Goal: Information Seeking & Learning: Learn about a topic

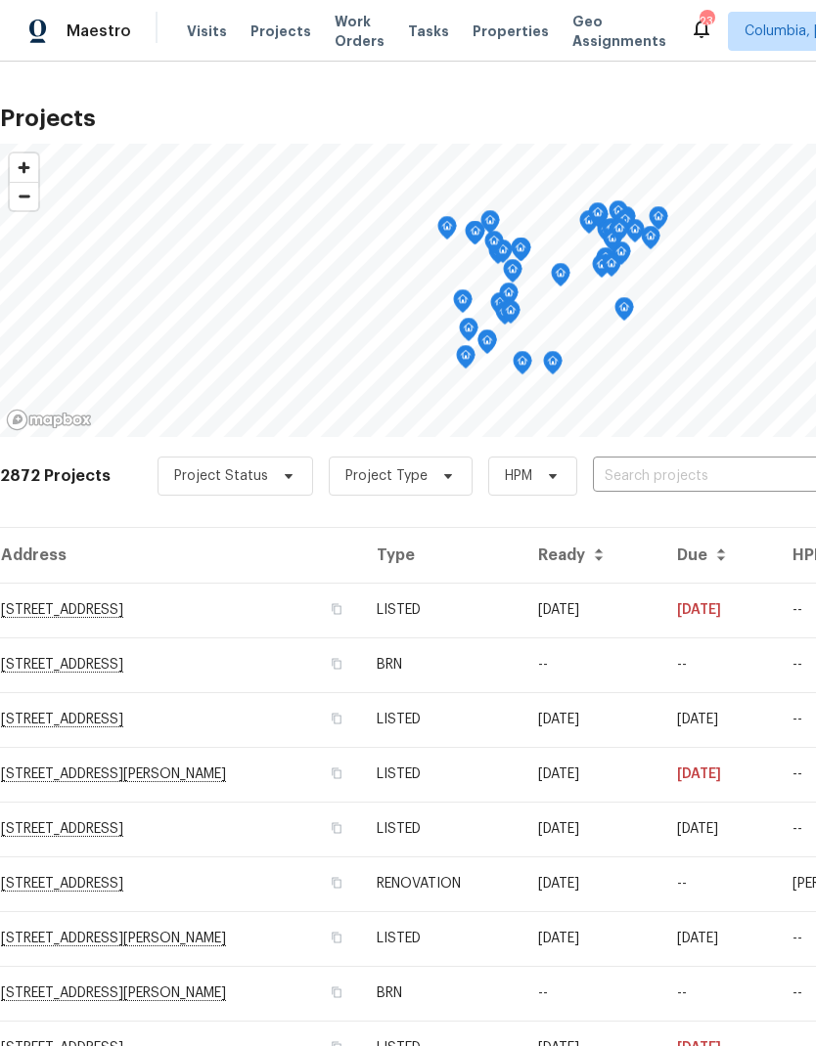
click at [703, 475] on input "text" at bounding box center [705, 477] width 224 height 30
type input "1608 summit"
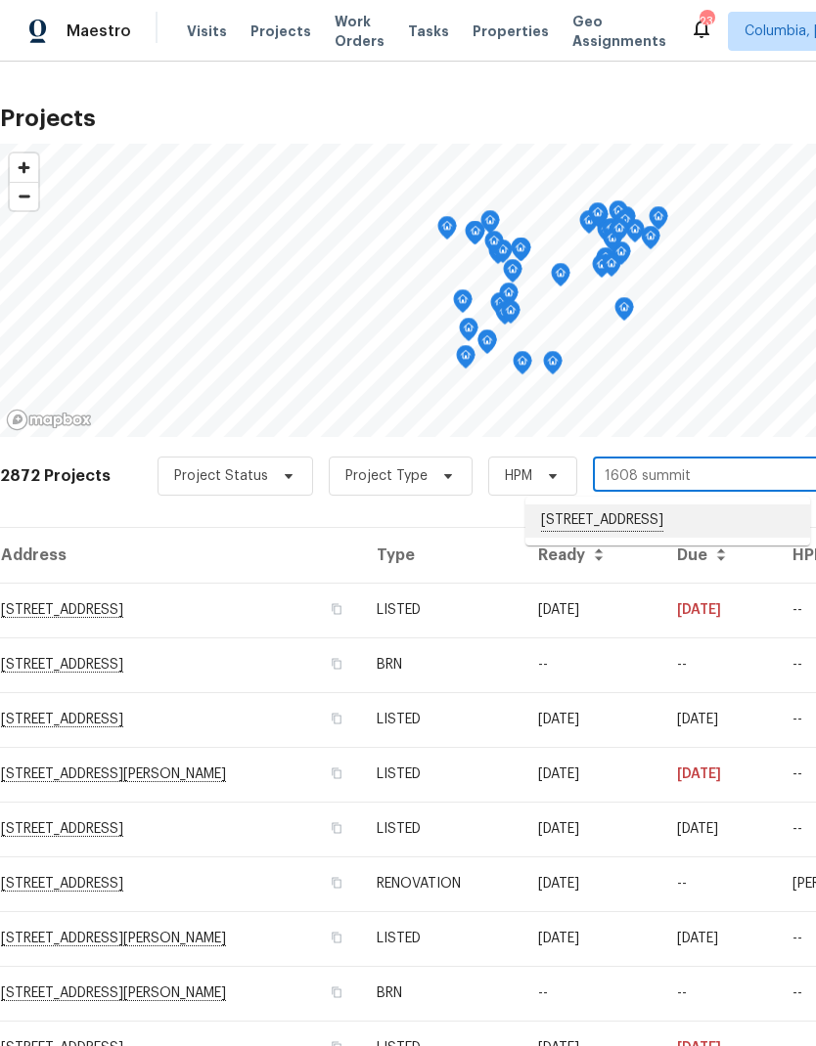
click at [749, 538] on li "[STREET_ADDRESS]" at bounding box center [667, 521] width 285 height 33
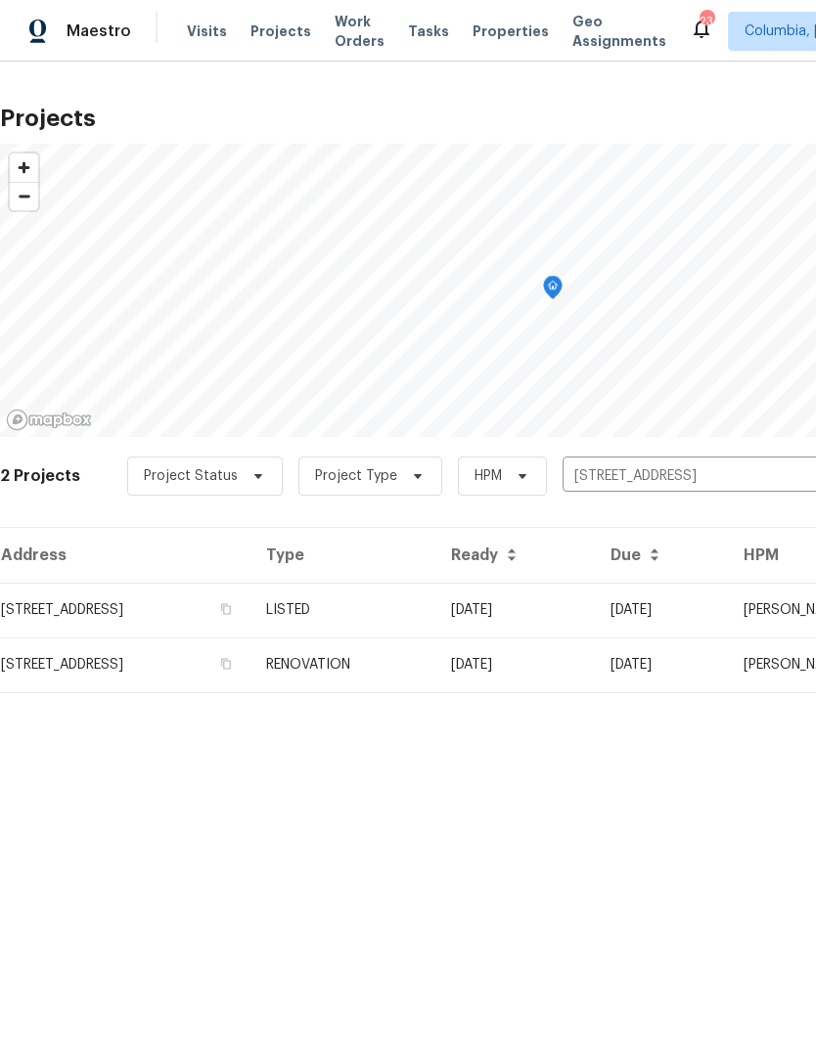
click at [45, 605] on td "[STREET_ADDRESS]" at bounding box center [125, 610] width 250 height 55
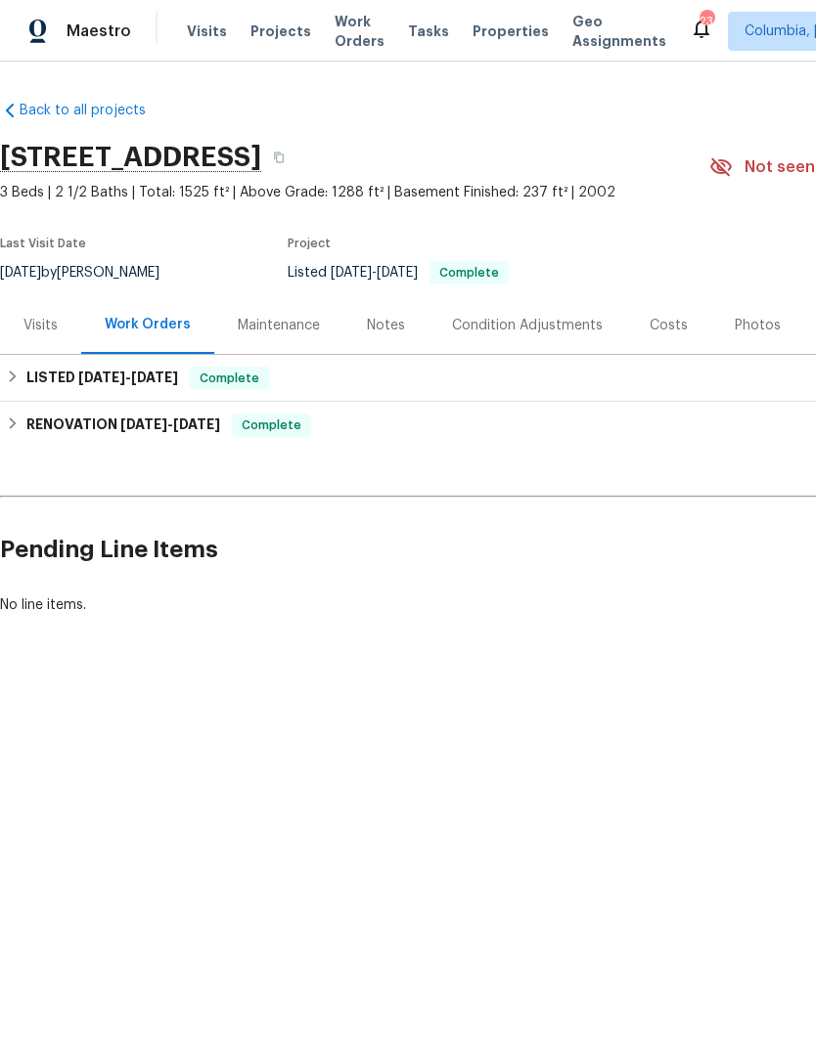
click at [32, 345] on div "Visits" at bounding box center [40, 325] width 81 height 58
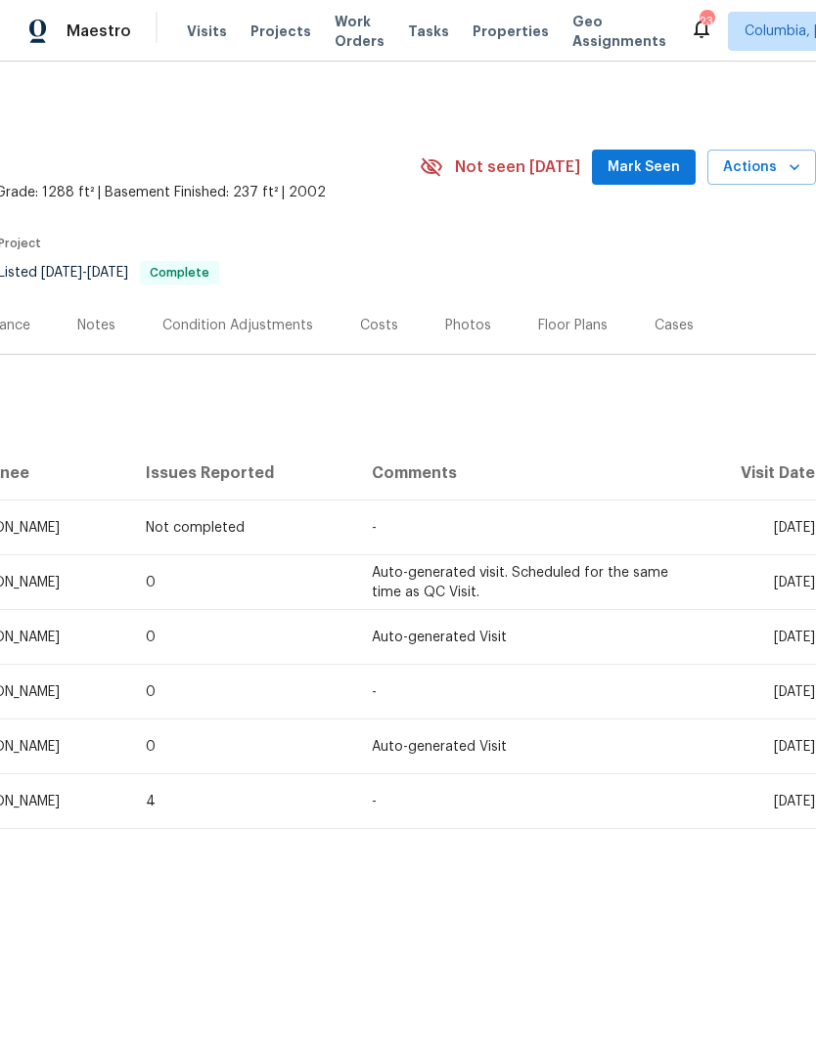
scroll to position [0, 289]
click at [383, 329] on div "Costs" at bounding box center [379, 326] width 38 height 20
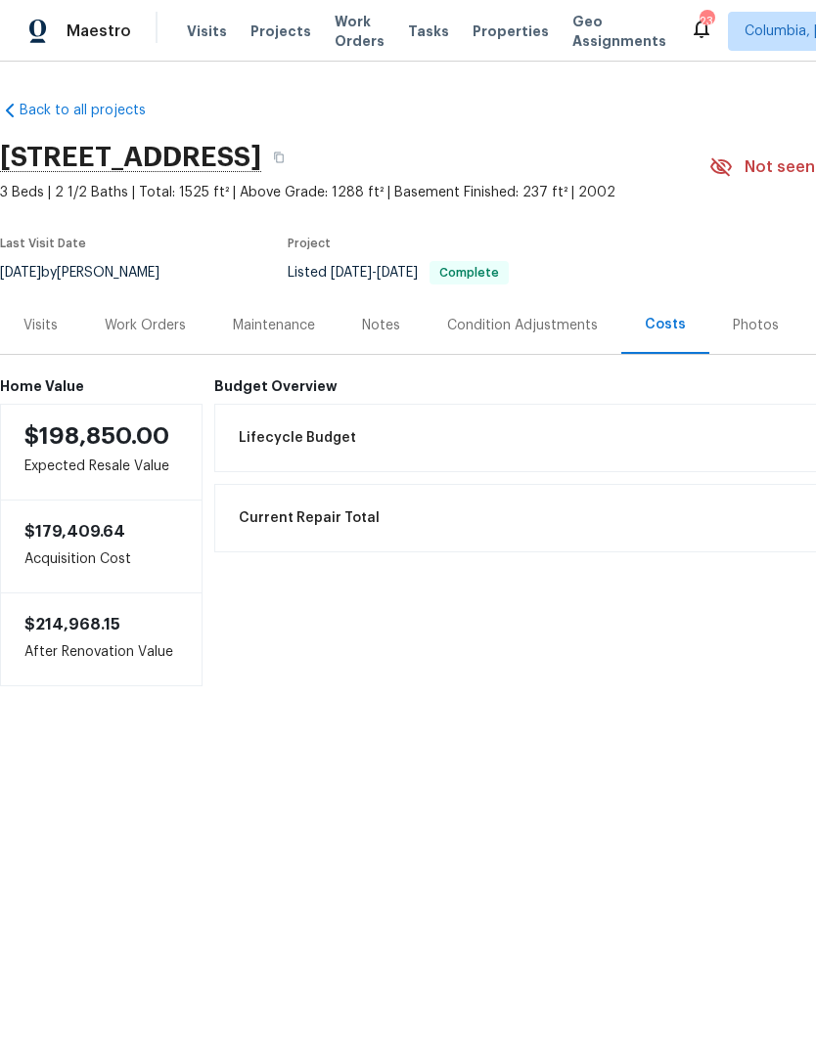
click at [103, 333] on div "Work Orders" at bounding box center [145, 325] width 128 height 58
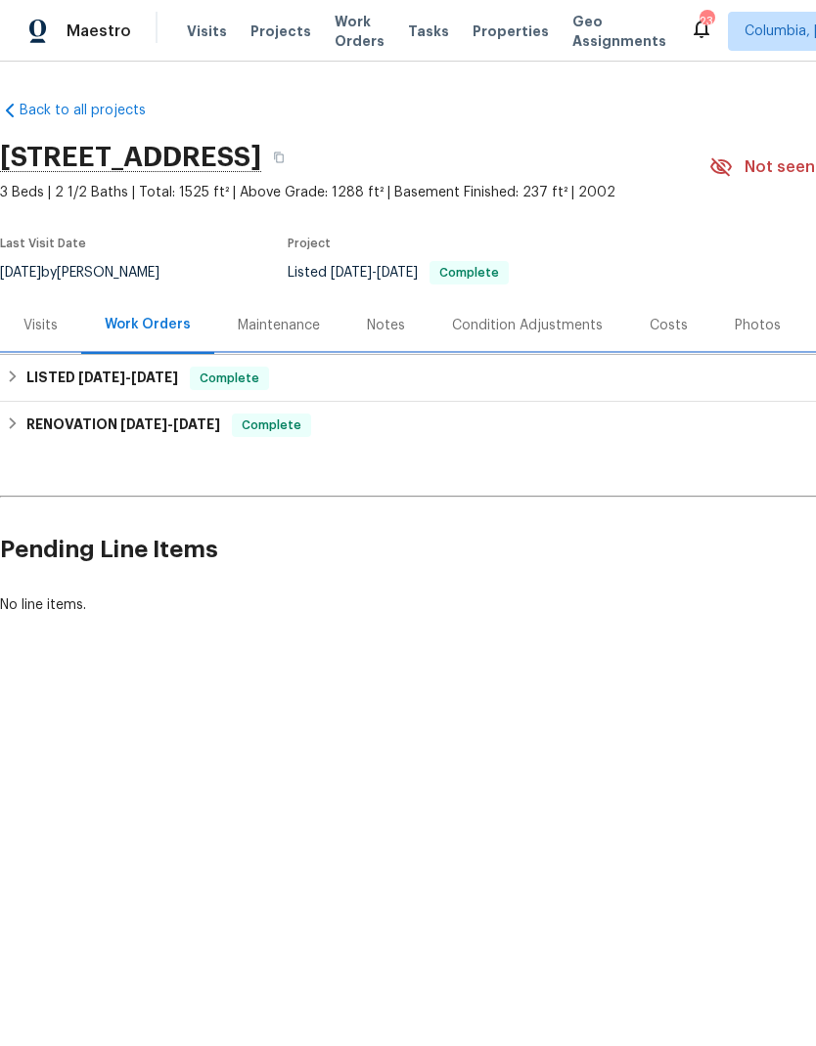
click at [46, 379] on h6 "LISTED [DATE] - [DATE]" at bounding box center [102, 378] width 152 height 23
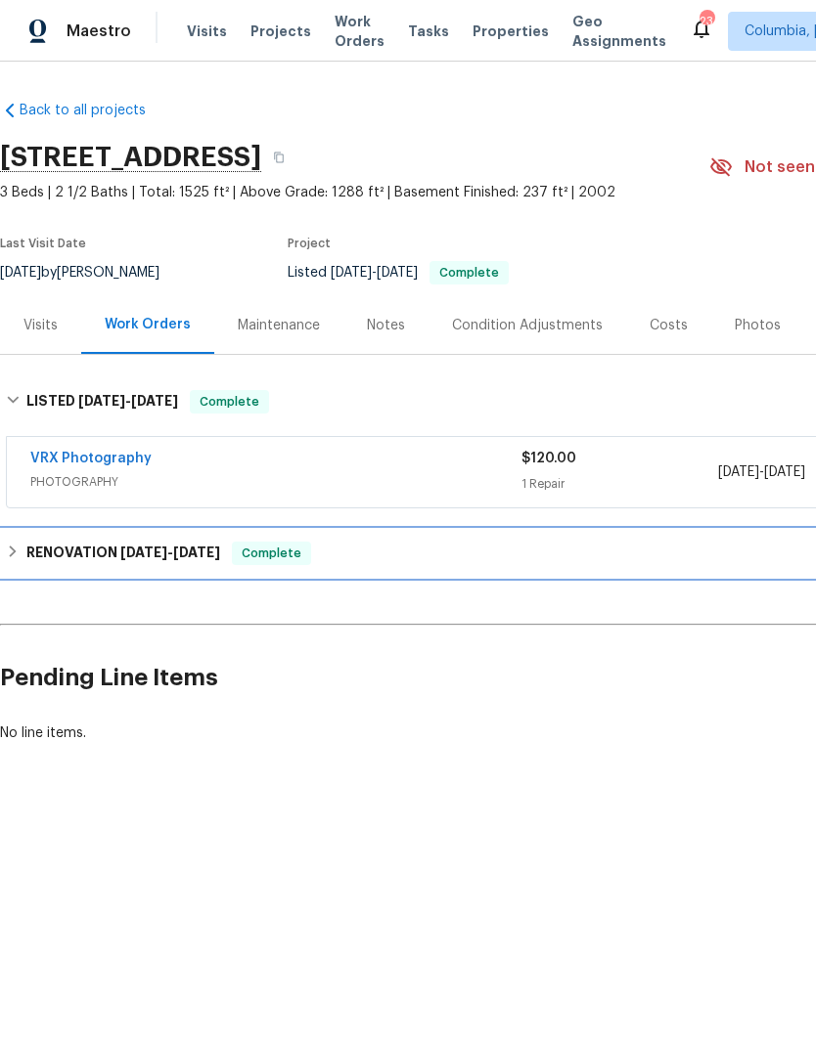
click at [83, 547] on h6 "RENOVATION [DATE] - [DATE]" at bounding box center [123, 553] width 194 height 23
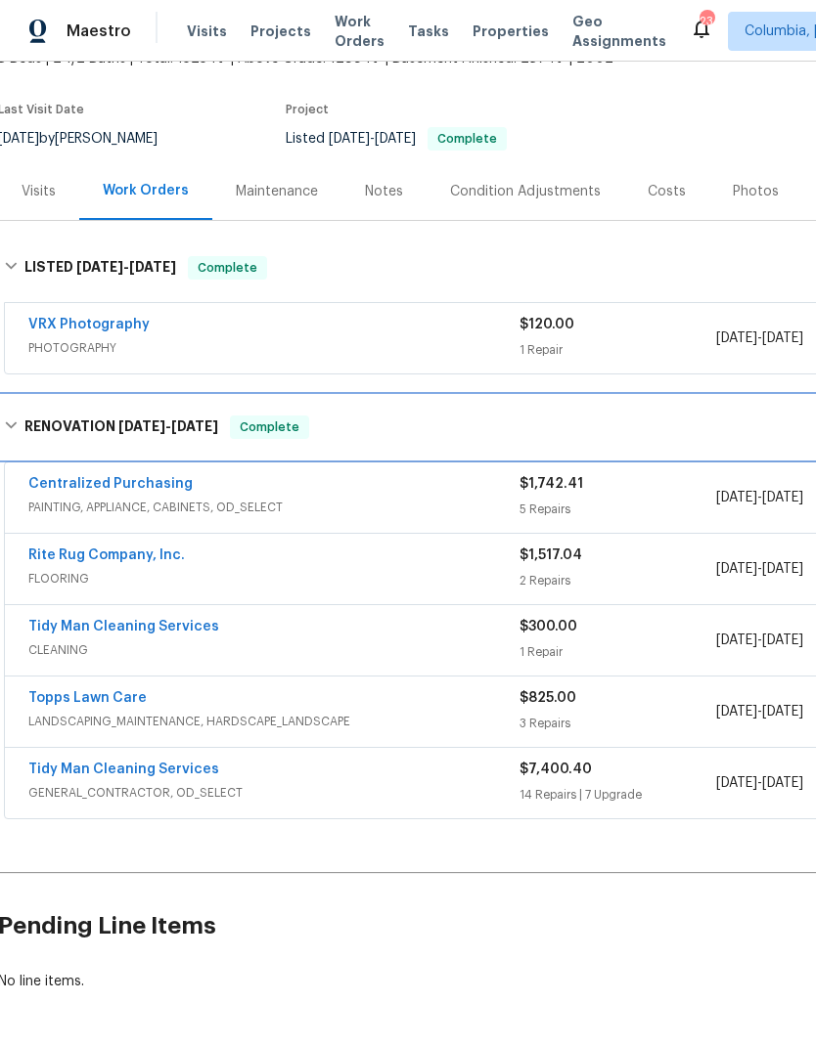
scroll to position [133, 2]
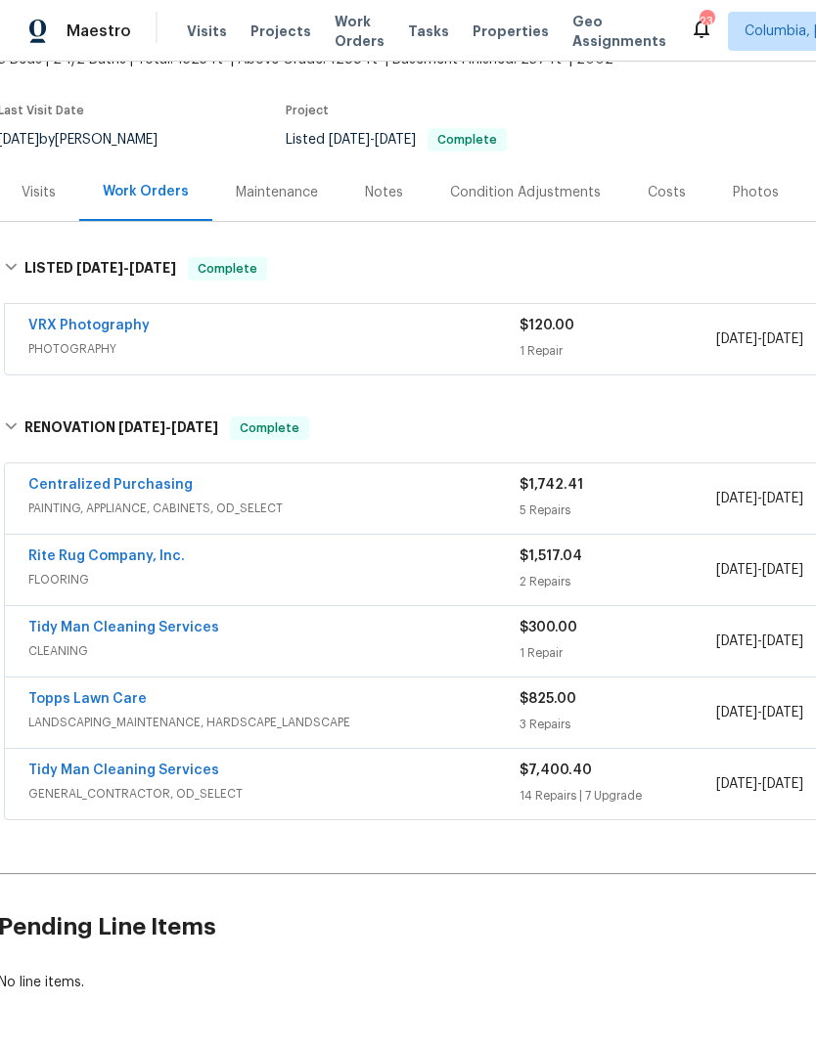
click at [91, 807] on div "Tidy Man Cleaning Services GENERAL_CONTRACTOR, OD_SELECT" at bounding box center [273, 784] width 491 height 47
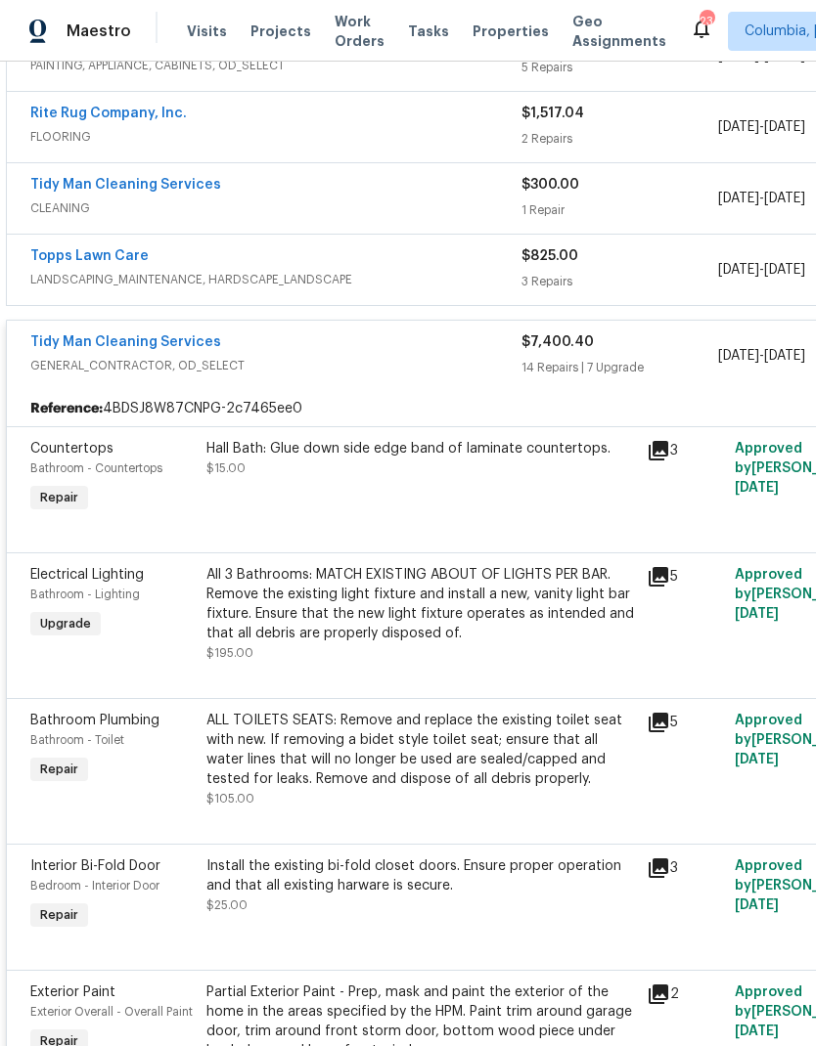
scroll to position [572, 0]
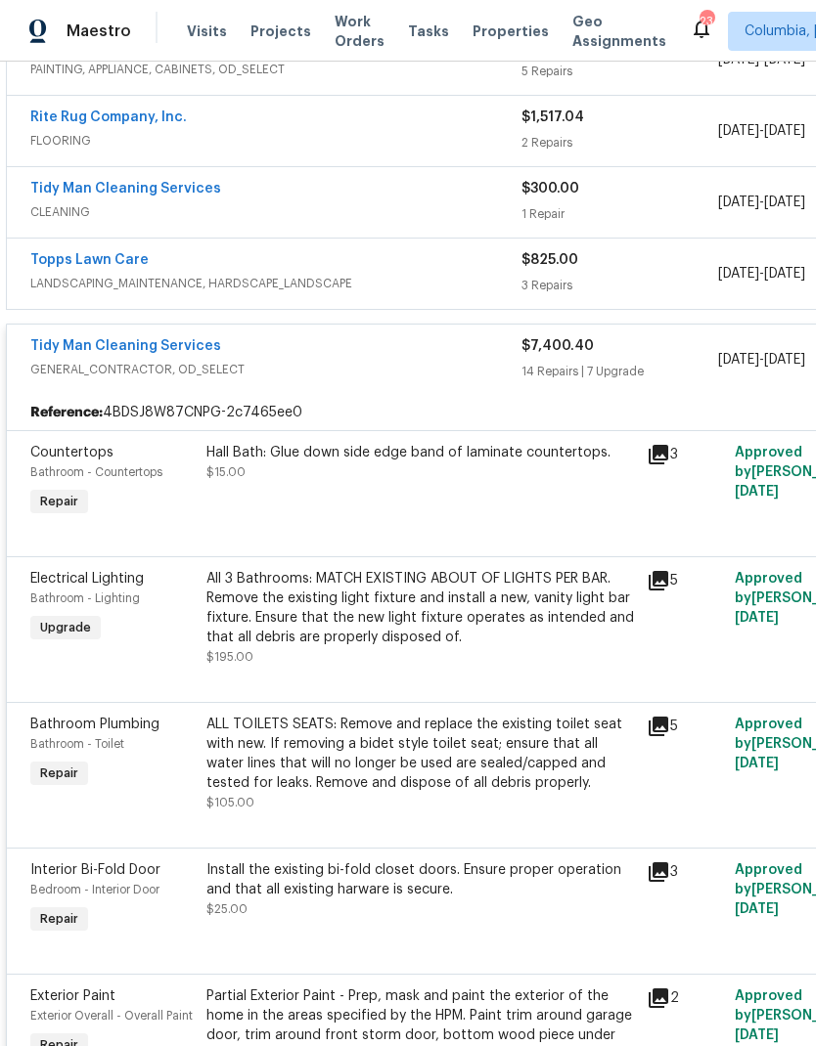
click at [718, 365] on span "[DATE]" at bounding box center [738, 360] width 41 height 14
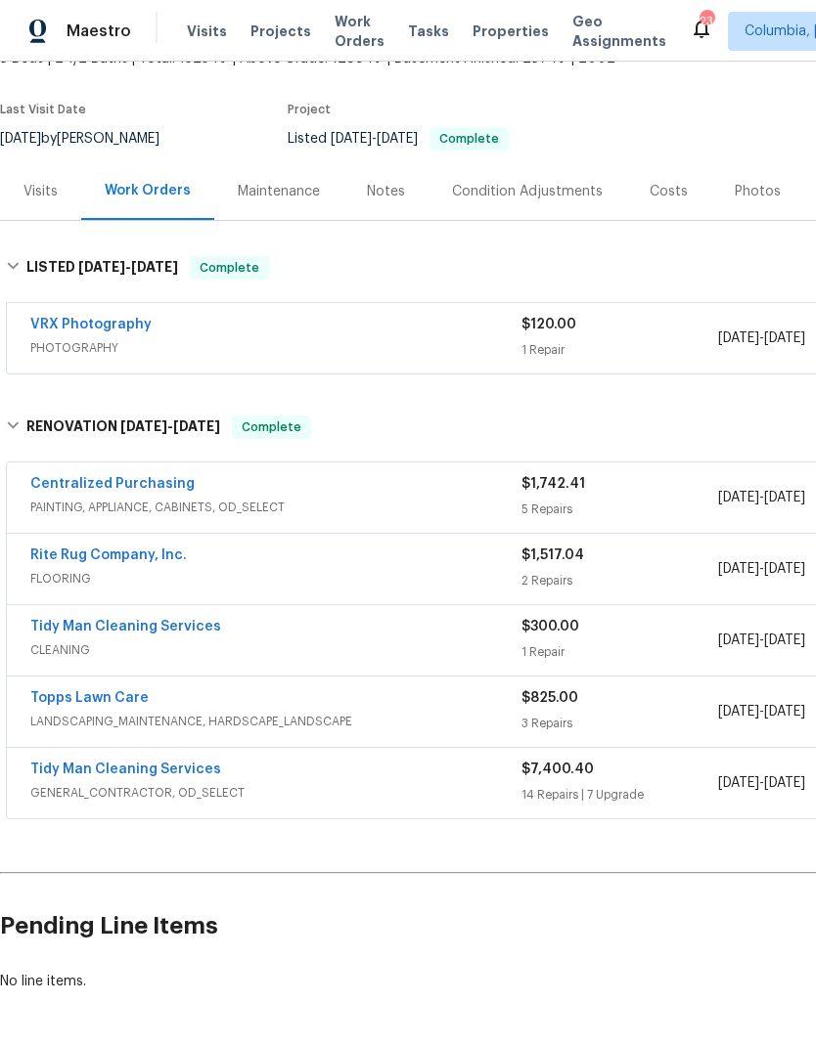
scroll to position [133, 0]
click at [722, 581] on div "[DATE] - [DATE]" at bounding box center [816, 570] width 197 height 47
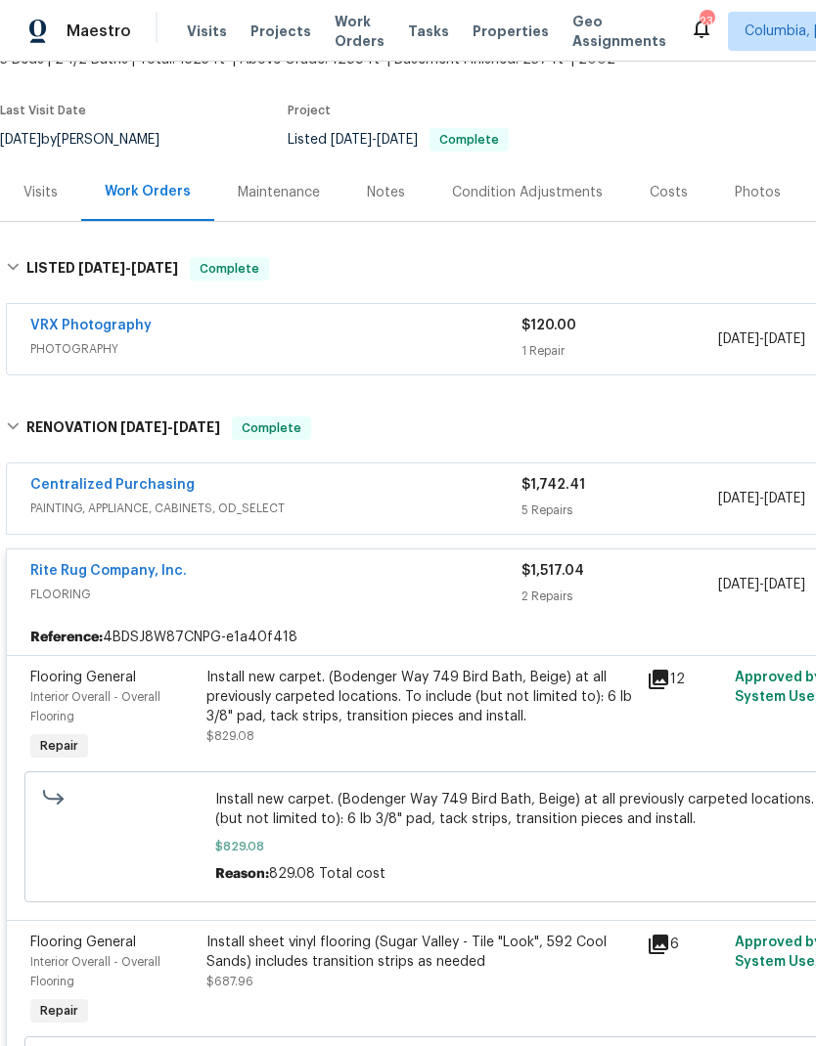
click at [681, 579] on div "$1,517.04" at bounding box center [619, 571] width 197 height 20
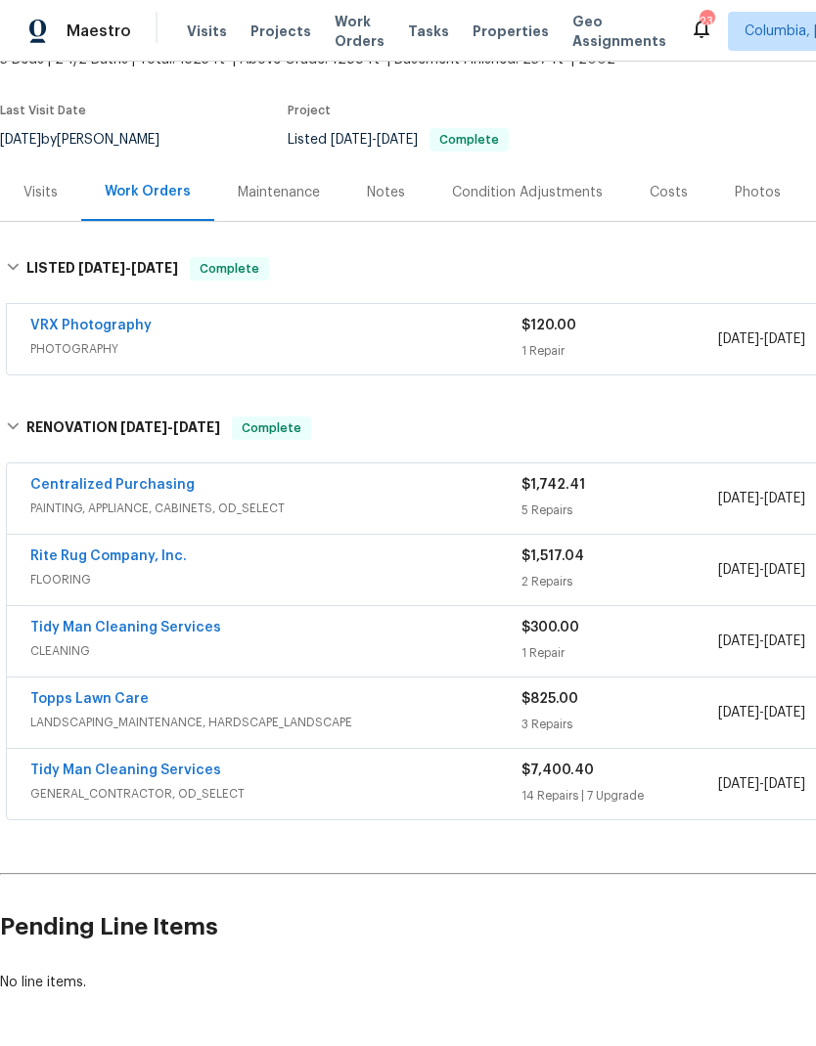
click at [243, 778] on div "Tidy Man Cleaning Services" at bounding box center [275, 772] width 491 height 23
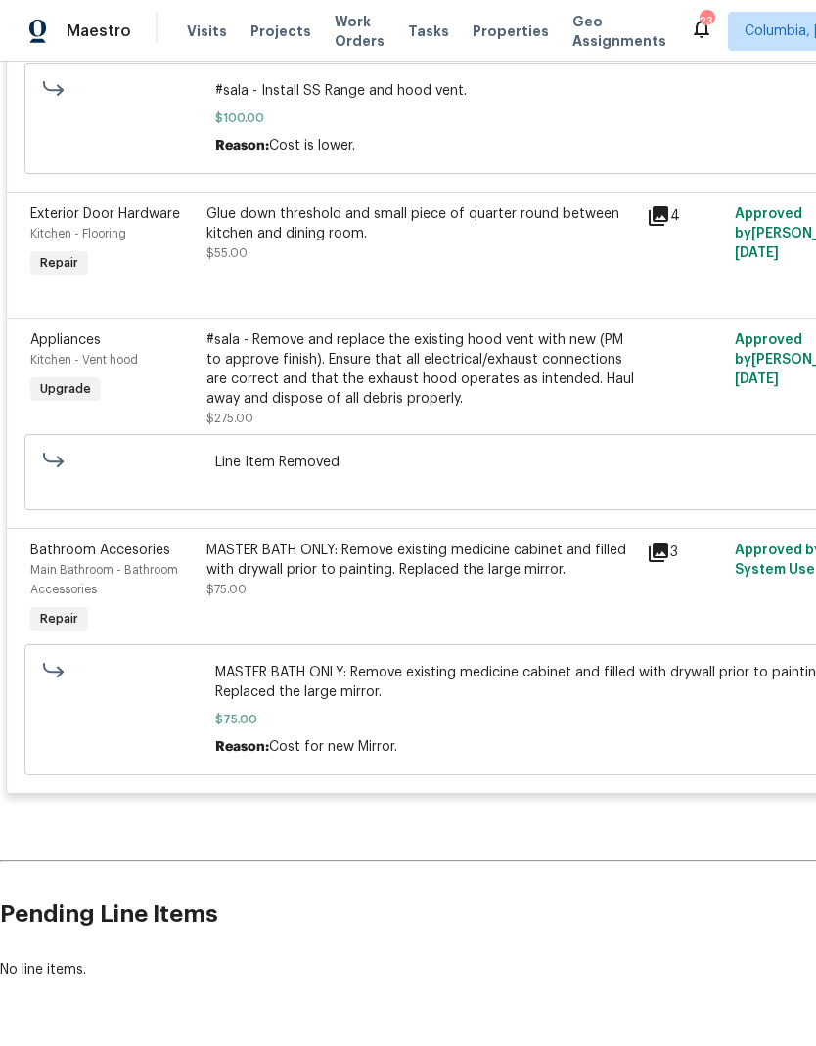
scroll to position [0, 0]
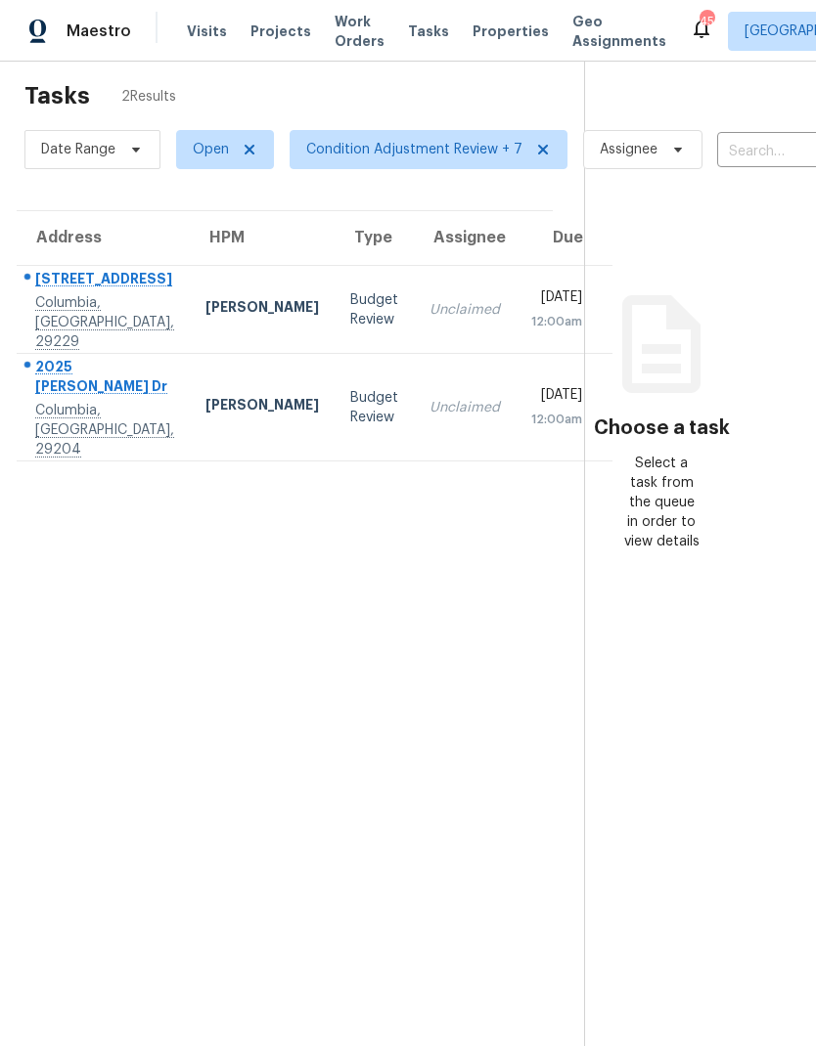
scroll to position [22, 45]
